Goal: Task Accomplishment & Management: Manage account settings

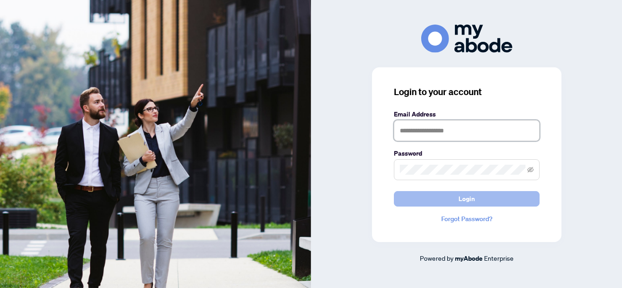
type input "**********"
click at [457, 194] on button "Login" at bounding box center [467, 198] width 146 height 15
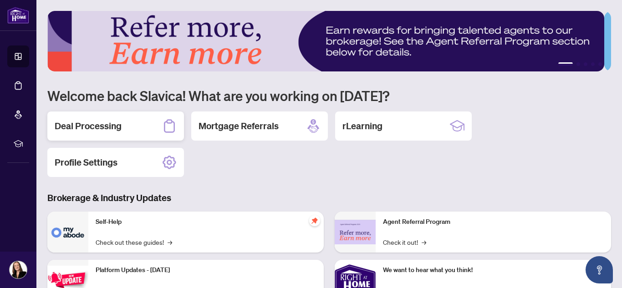
click at [71, 127] on h2 "Deal Processing" at bounding box center [88, 126] width 67 height 13
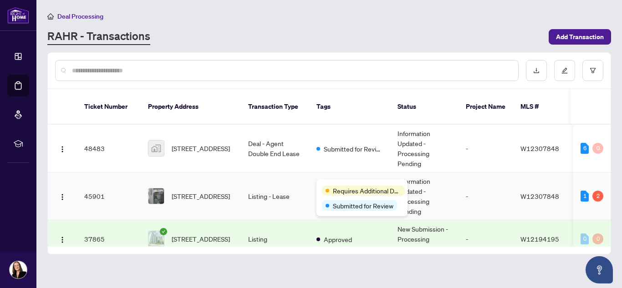
click at [341, 186] on span "Requires Additional Docs" at bounding box center [367, 191] width 68 height 10
click at [362, 195] on span "Requires Additional Docs" at bounding box center [367, 191] width 68 height 10
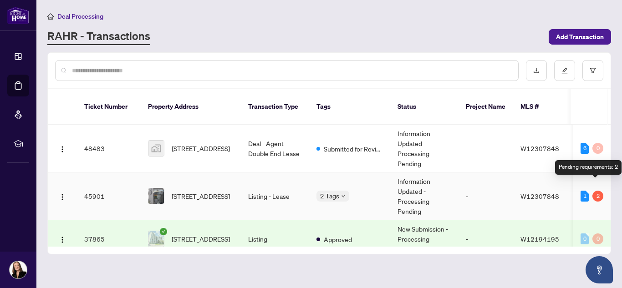
click at [595, 191] on div "2" at bounding box center [598, 196] width 11 height 11
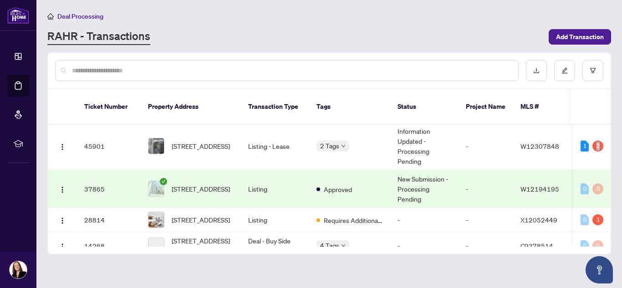
scroll to position [49, 0]
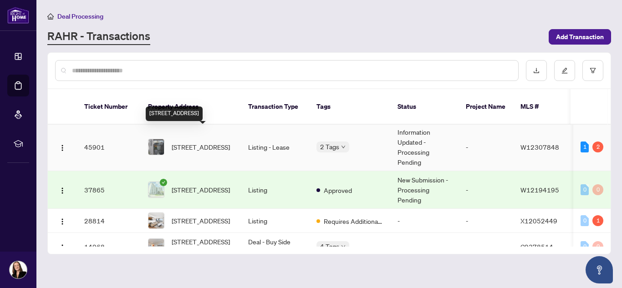
click at [205, 142] on span "205-1040 The Queensway, Toronto, Ontario M8Z 0A7, Canada" at bounding box center [201, 147] width 58 height 10
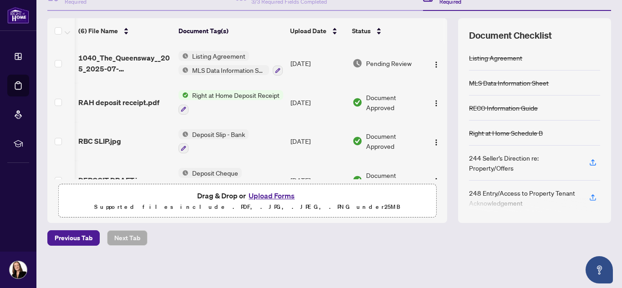
scroll to position [0, 10]
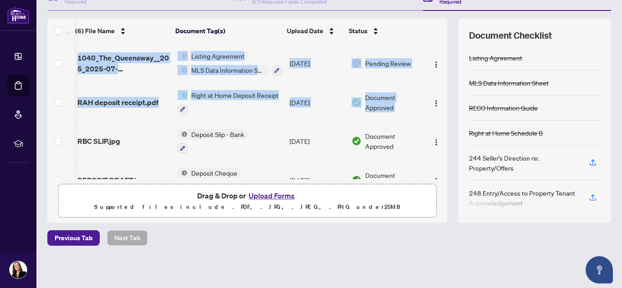
drag, startPoint x: 438, startPoint y: 110, endPoint x: 440, endPoint y: 137, distance: 27.4
click at [440, 137] on div "1040_The_Queensway__205_2025-07-25_11_47_55__1_.pdf Listing Agreement MLS Data …" at bounding box center [247, 112] width 400 height 136
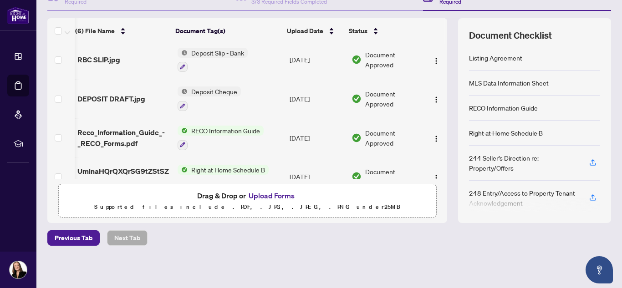
scroll to position [101, 10]
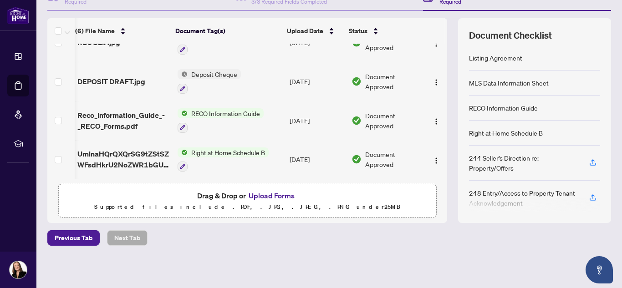
click at [431, 264] on div "Deal Processing / View Transaction Transaction saved 9 days ago Ticket #: 45901…" at bounding box center [329, 91] width 571 height 374
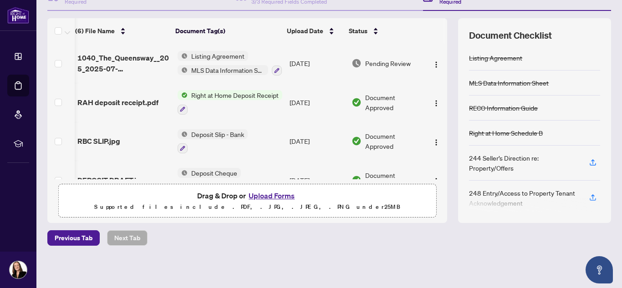
scroll to position [0, 0]
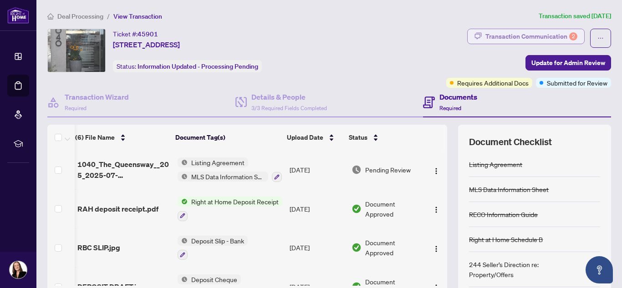
click at [523, 36] on div "Transaction Communication 2" at bounding box center [532, 36] width 92 height 15
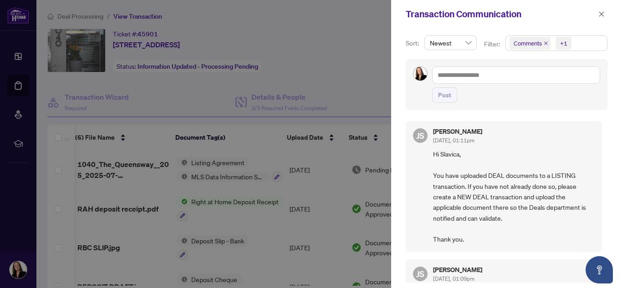
click at [357, 22] on div at bounding box center [311, 144] width 622 height 288
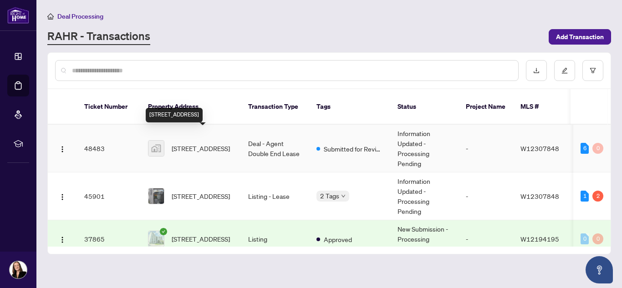
click at [187, 144] on span "1040 The Queensway, Etobicoke, ON, Canada" at bounding box center [201, 149] width 58 height 10
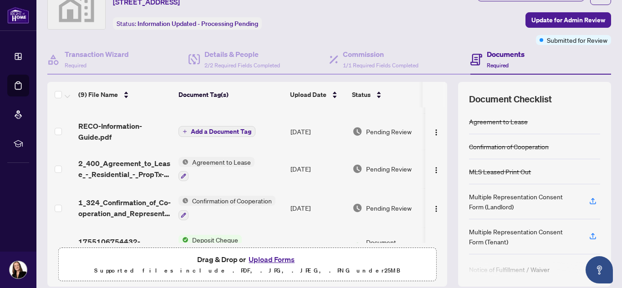
scroll to position [207, 0]
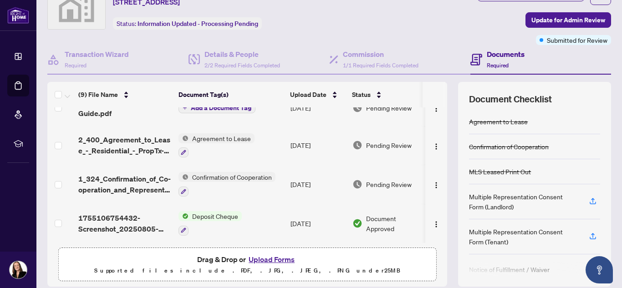
click at [501, 61] on div "Documents Required" at bounding box center [506, 59] width 38 height 21
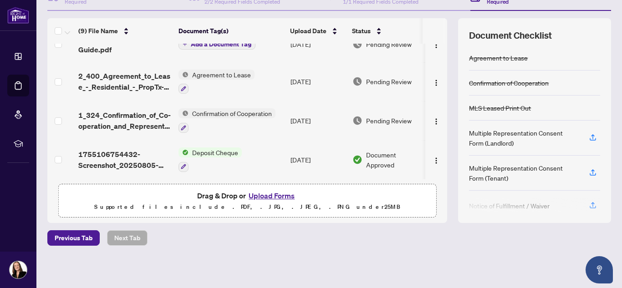
scroll to position [0, 0]
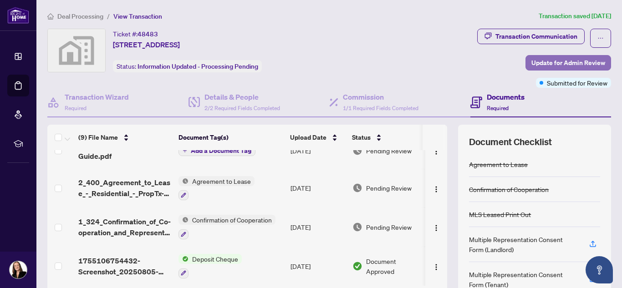
click at [568, 63] on span "Update for Admin Review" at bounding box center [569, 63] width 74 height 15
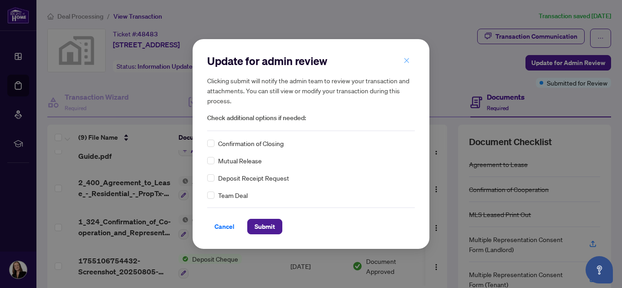
click at [406, 58] on icon "close" at bounding box center [407, 60] width 6 height 6
